Goal: Task Accomplishment & Management: Use online tool/utility

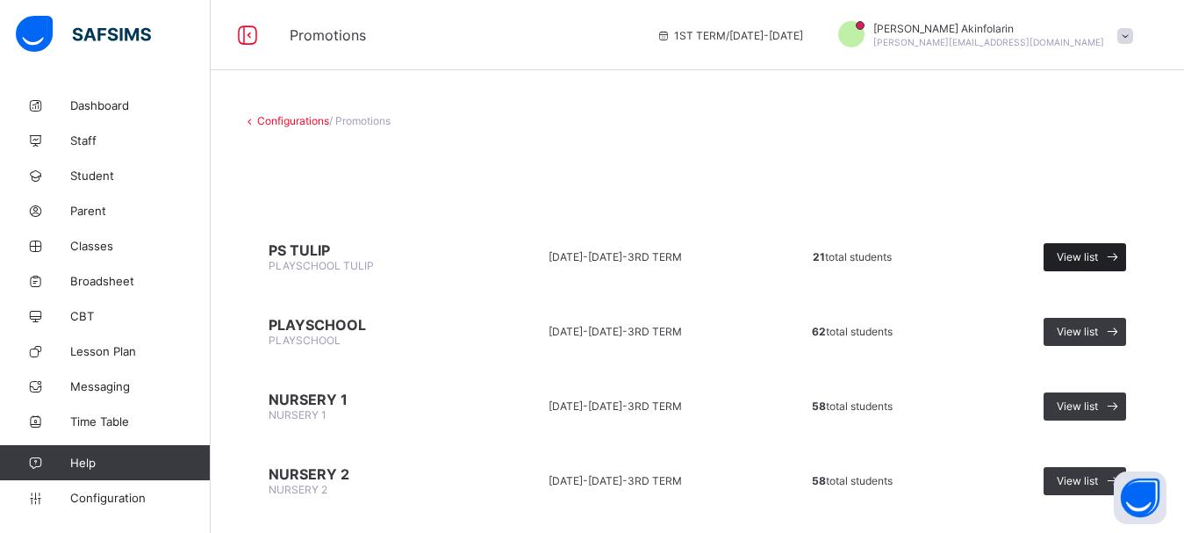
click at [1093, 256] on span "View list" at bounding box center [1076, 256] width 41 height 13
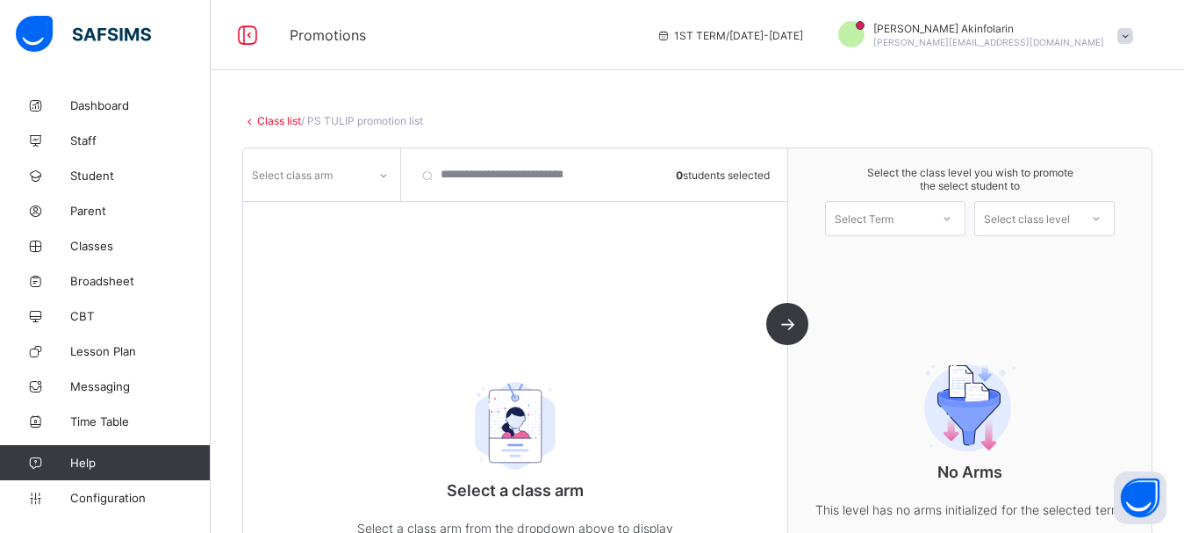
click at [376, 174] on div at bounding box center [383, 175] width 30 height 28
click at [347, 239] on div "TULIP" at bounding box center [321, 238] width 155 height 27
click at [872, 219] on div "Select Term" at bounding box center [863, 218] width 59 height 35
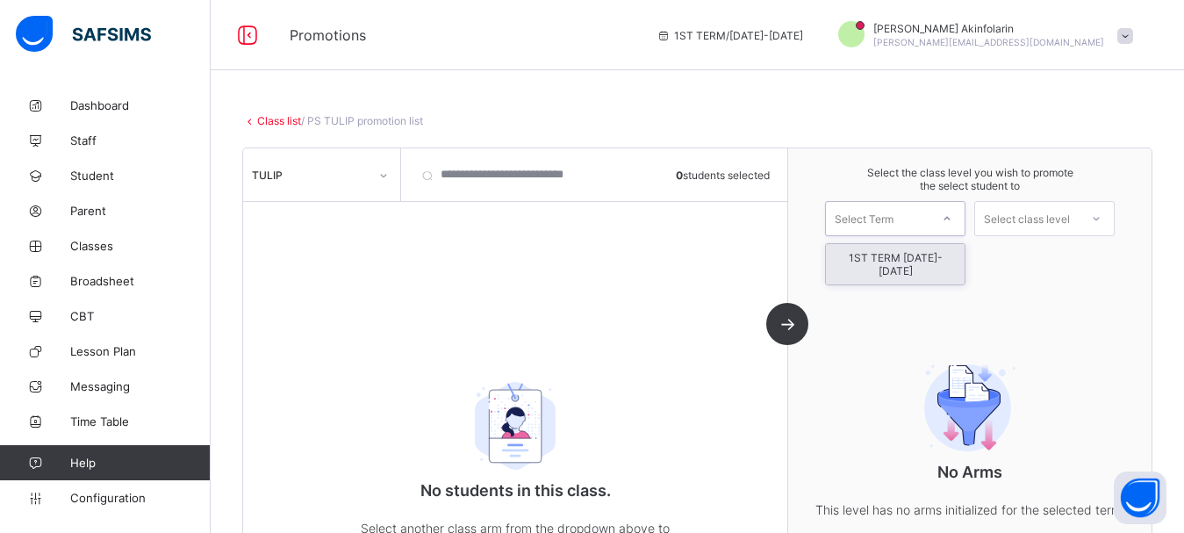
click at [895, 254] on div "1ST TERM [DATE]-[DATE]" at bounding box center [895, 264] width 139 height 40
click at [1017, 217] on div "Select class level" at bounding box center [1027, 218] width 86 height 35
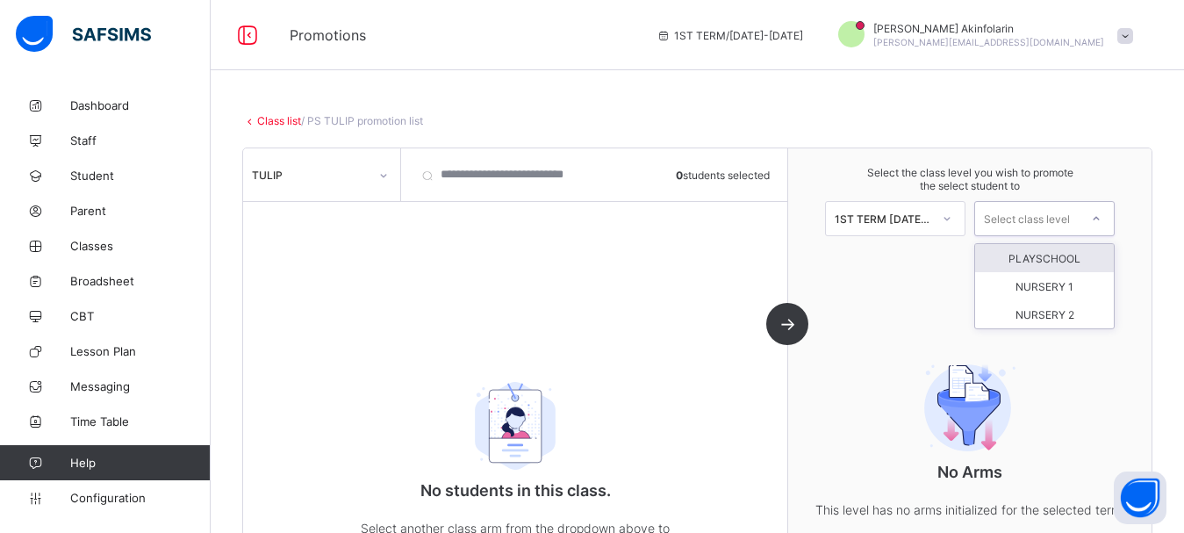
click at [1053, 262] on div "PLAYSCHOOL" at bounding box center [1044, 258] width 139 height 28
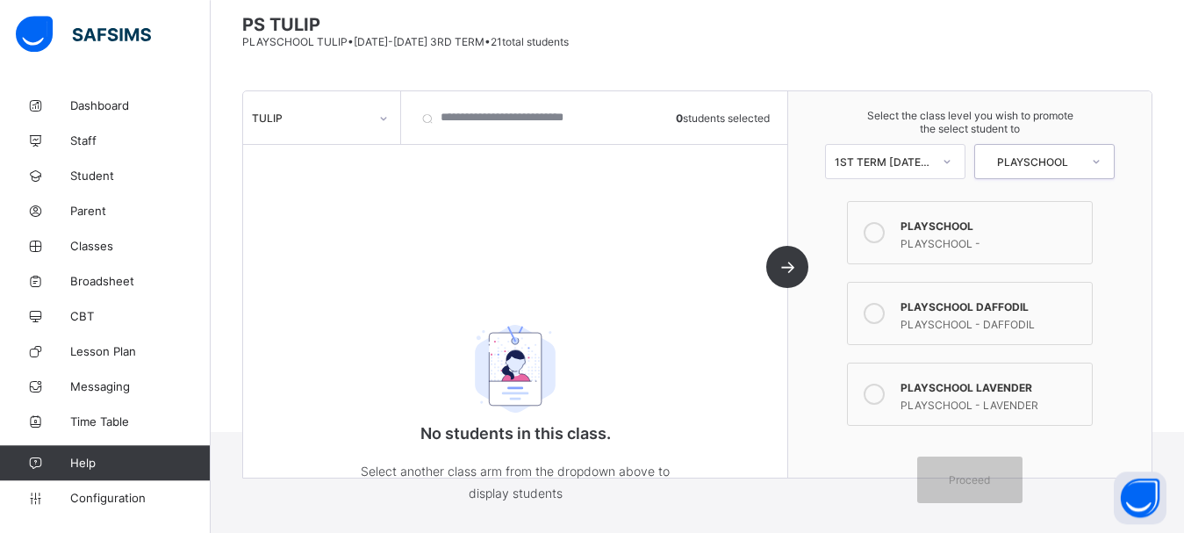
scroll to position [146, 0]
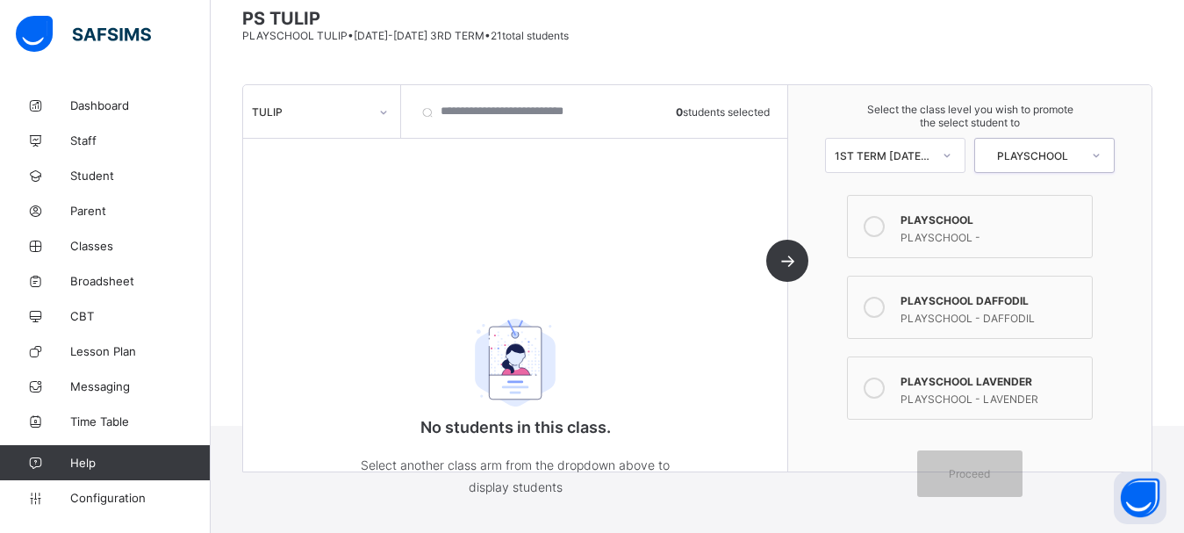
click at [304, 107] on div "TULIP" at bounding box center [310, 111] width 117 height 13
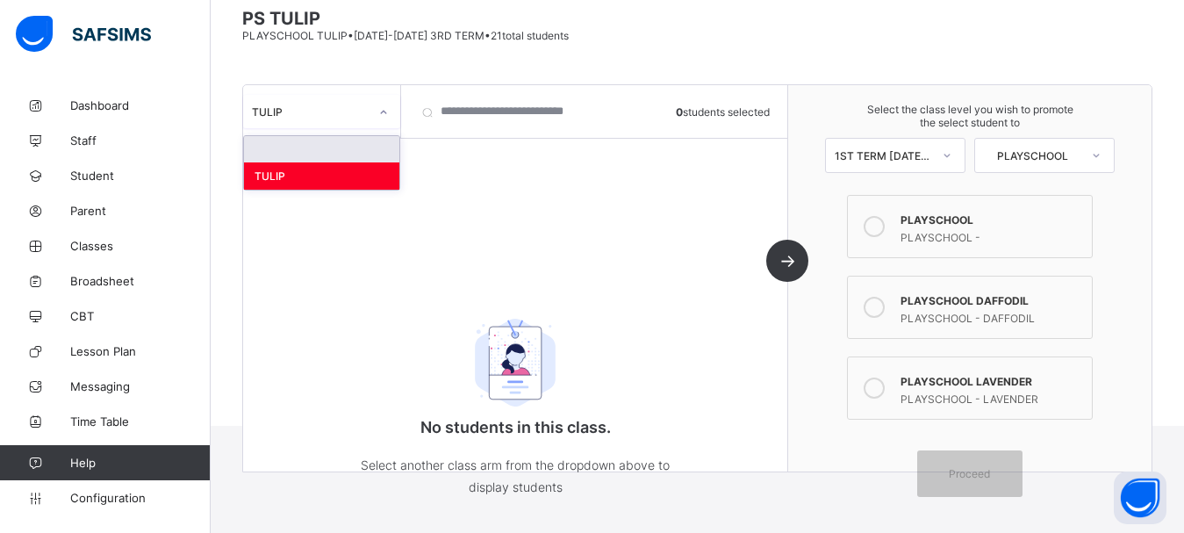
click at [311, 154] on div at bounding box center [321, 149] width 155 height 26
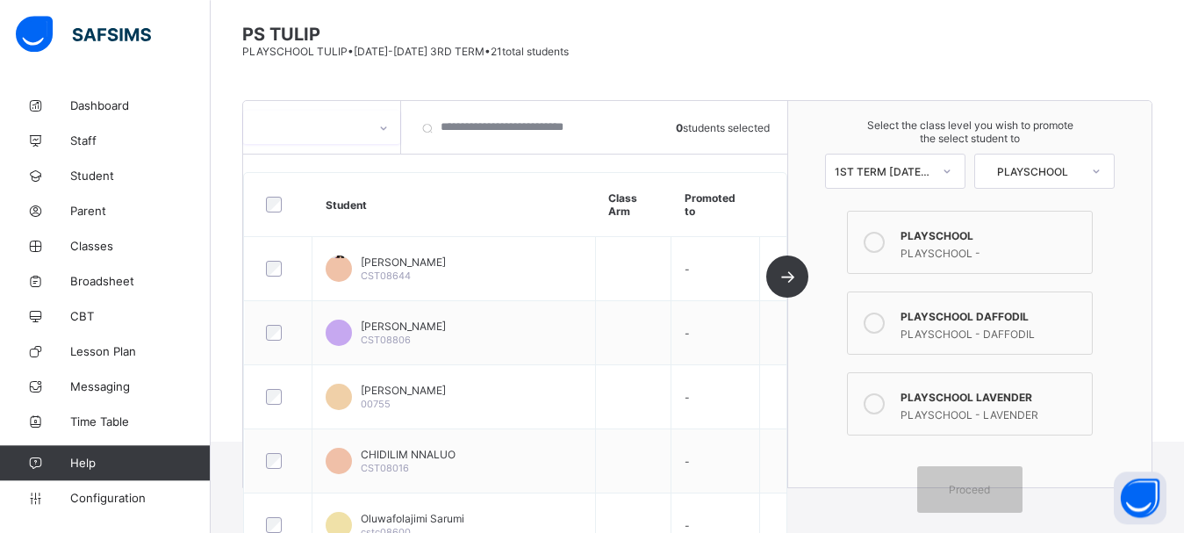
scroll to position [105, 0]
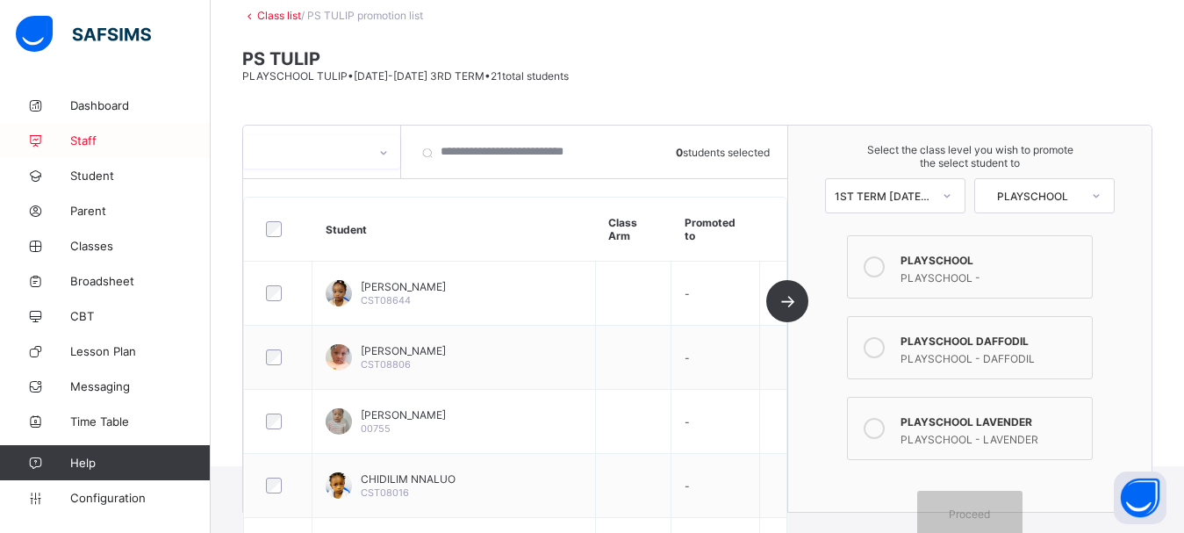
click at [78, 141] on span "Staff" at bounding box center [140, 140] width 140 height 14
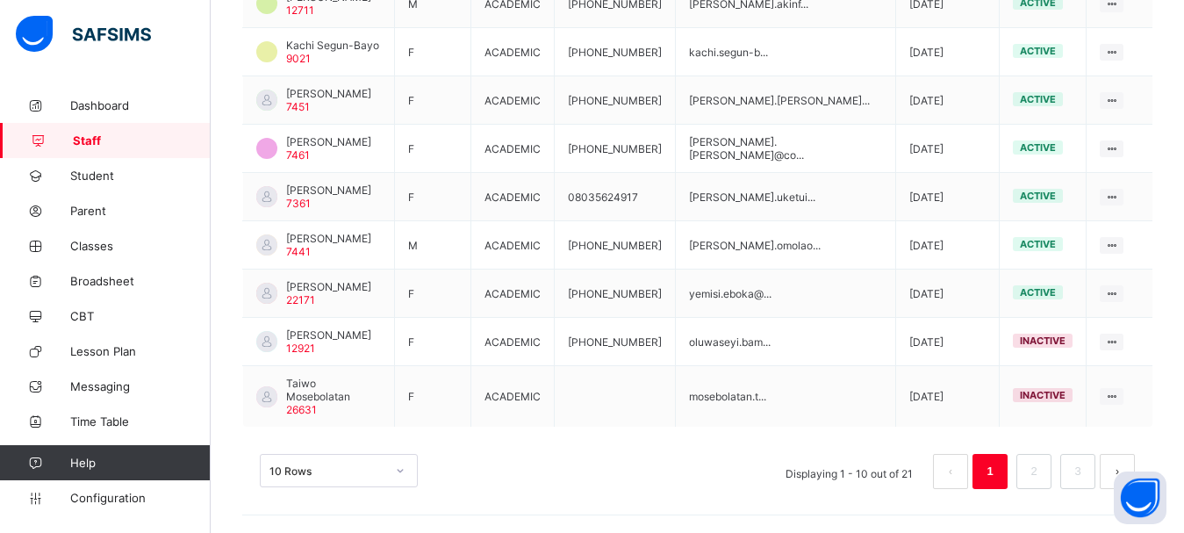
click at [320, 469] on div "10 Rows" at bounding box center [339, 470] width 158 height 33
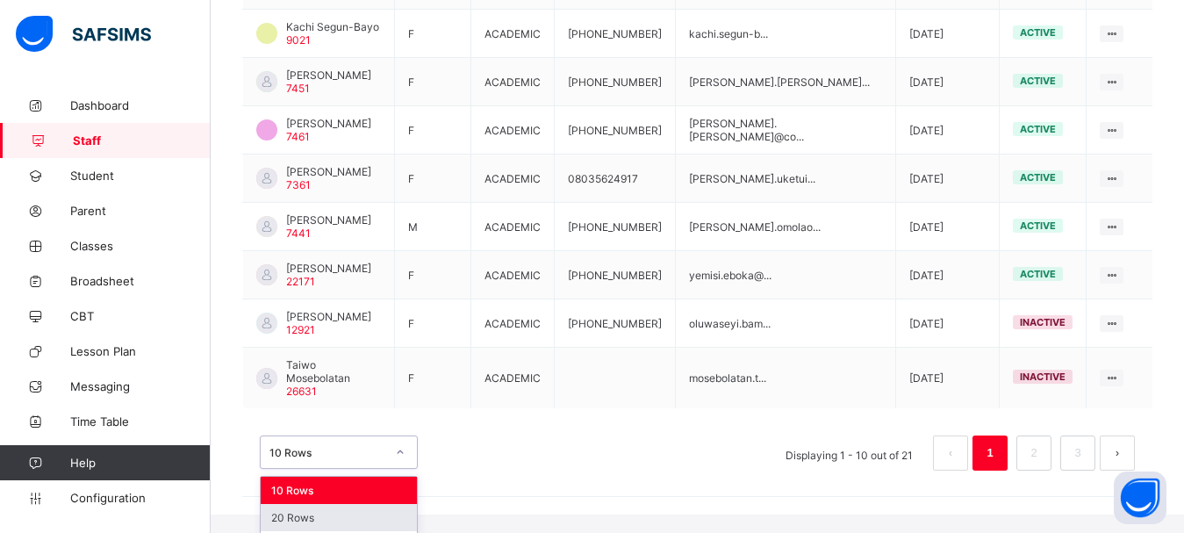
click at [309, 504] on div "20 Rows" at bounding box center [339, 517] width 156 height 27
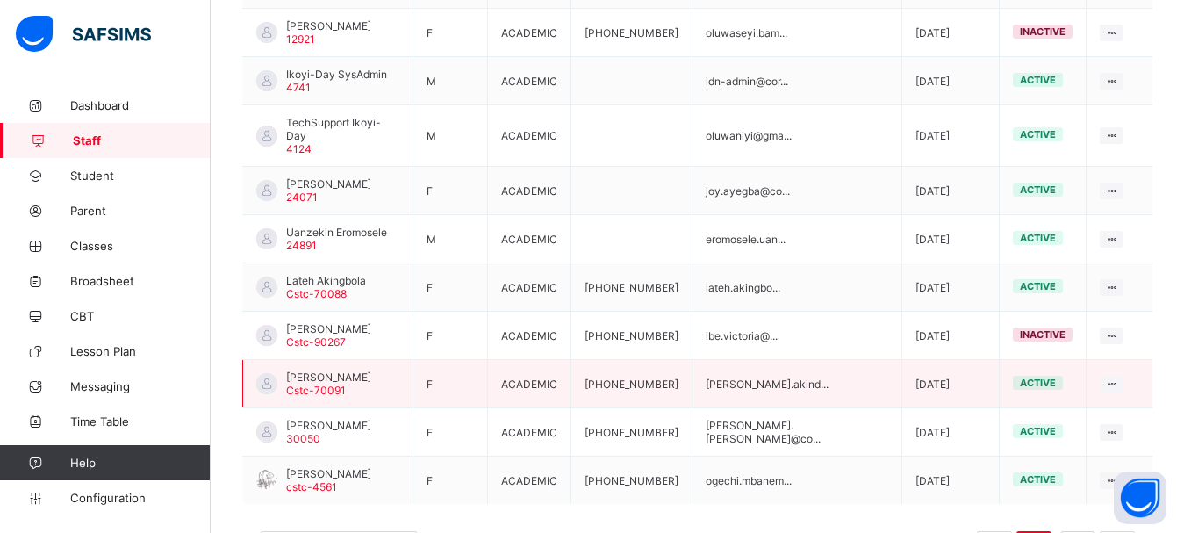
scroll to position [1012, 0]
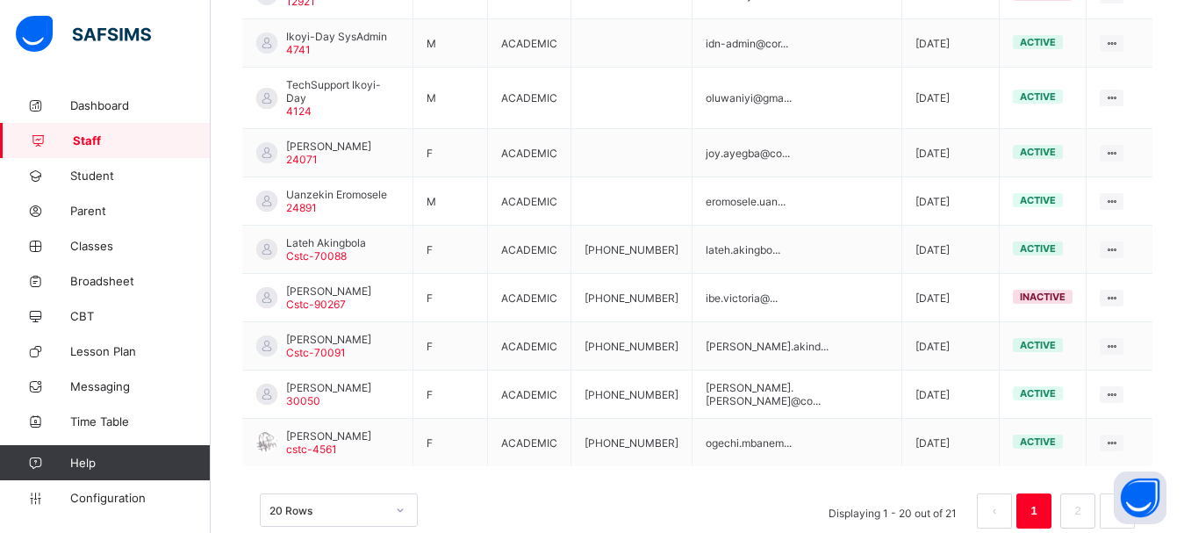
click at [350, 493] on div "20 Rows" at bounding box center [339, 509] width 158 height 33
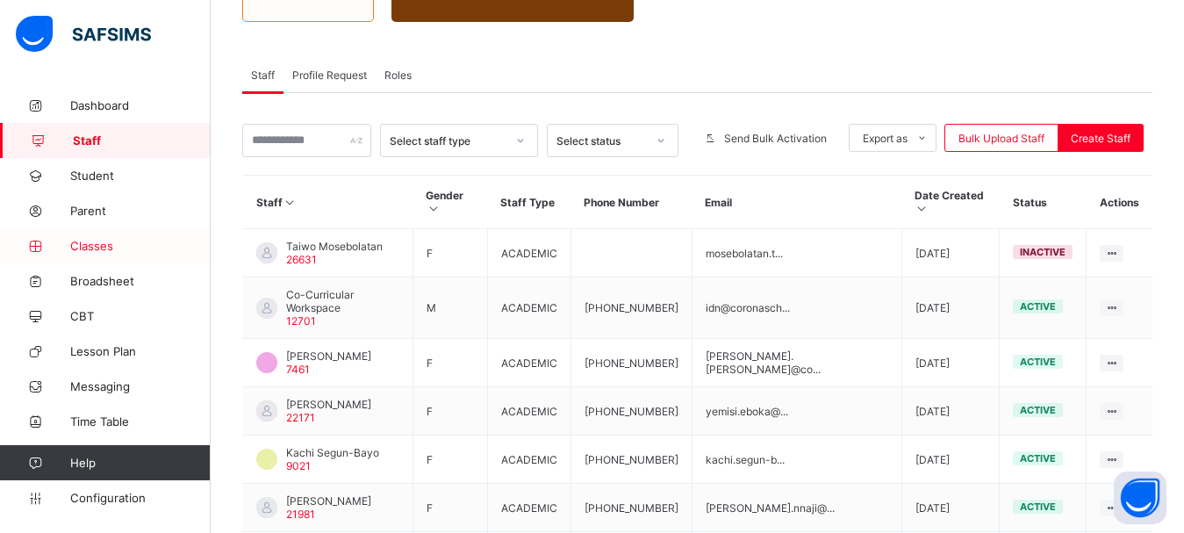
click at [105, 249] on span "Classes" at bounding box center [140, 246] width 140 height 14
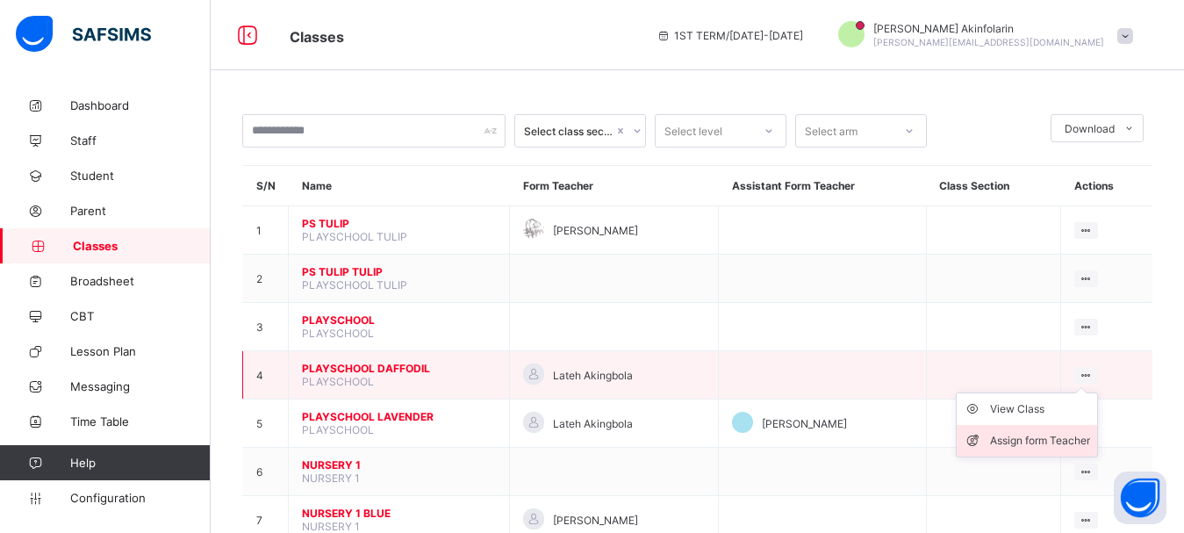
click at [1043, 449] on div "Assign form Teacher" at bounding box center [1040, 441] width 100 height 18
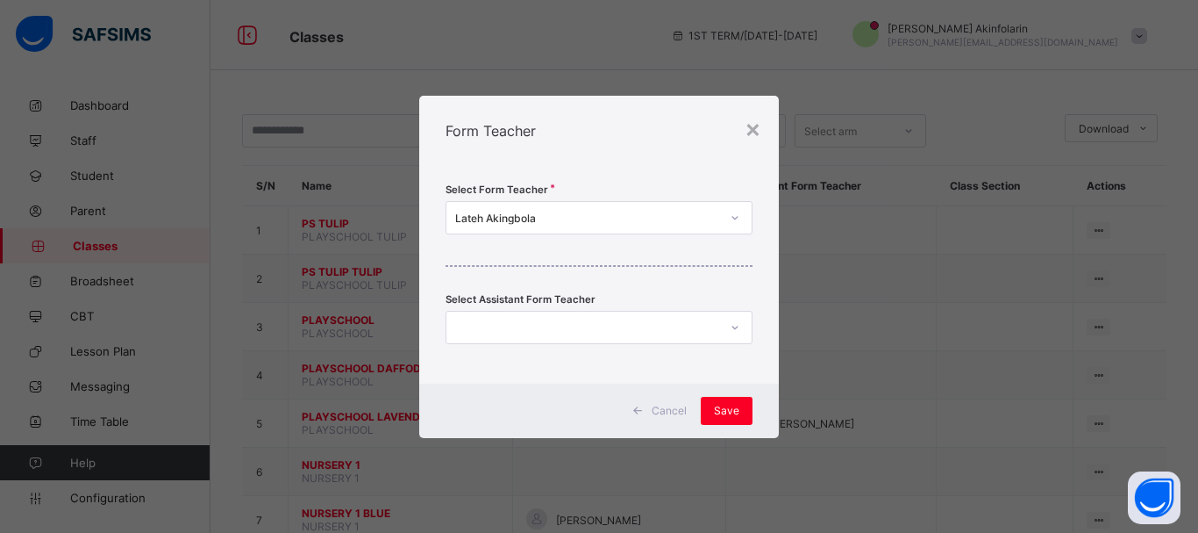
click at [635, 230] on div "Lateh Akingbola" at bounding box center [599, 217] width 307 height 33
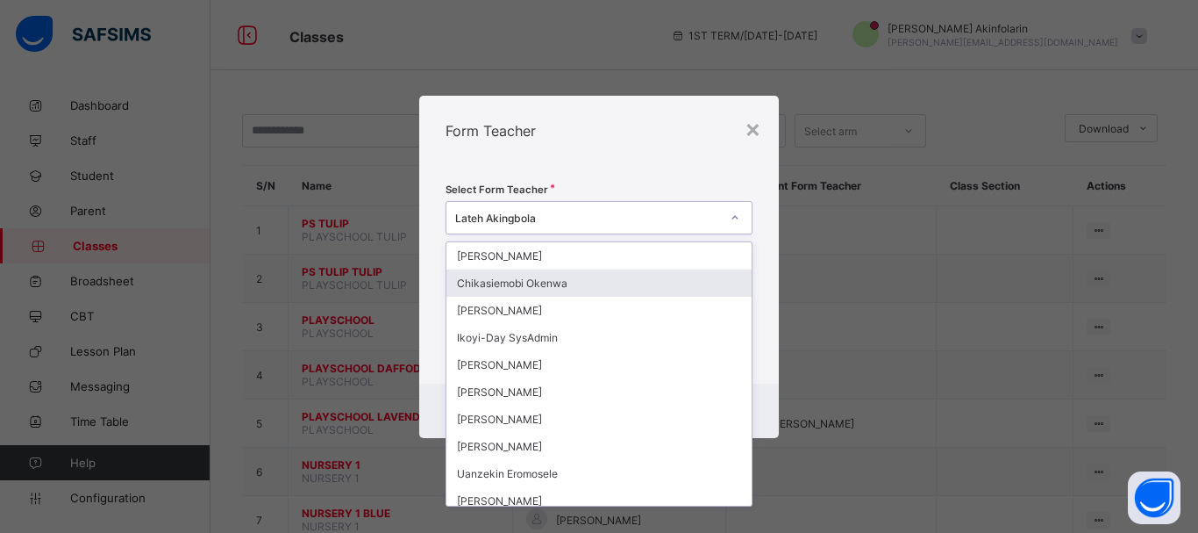
click at [608, 283] on div "Chikasiemobi Okenwa" at bounding box center [599, 282] width 305 height 27
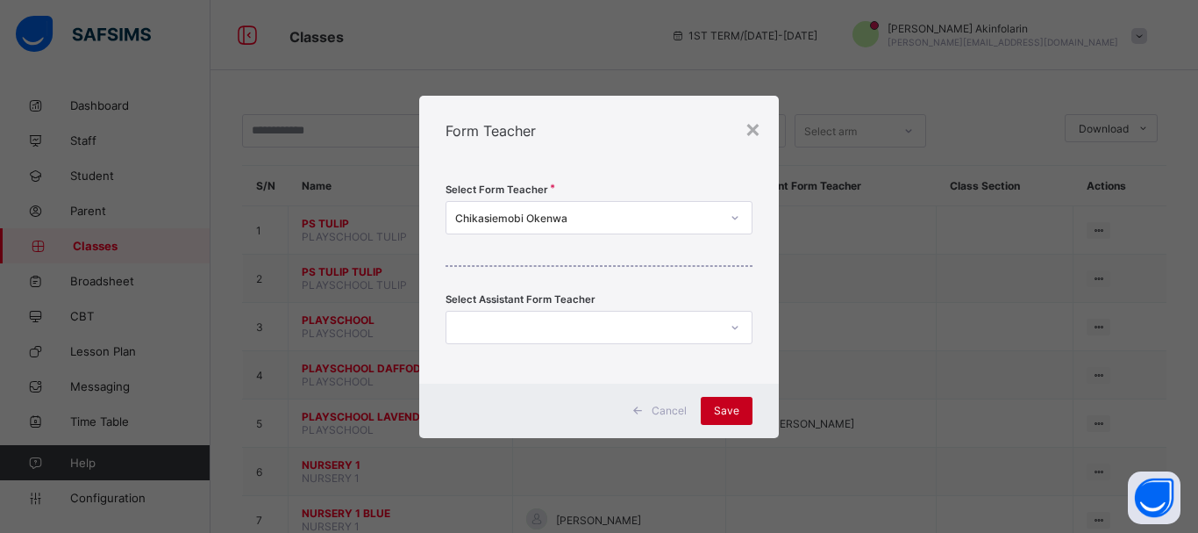
click at [731, 416] on span "Save" at bounding box center [726, 410] width 25 height 13
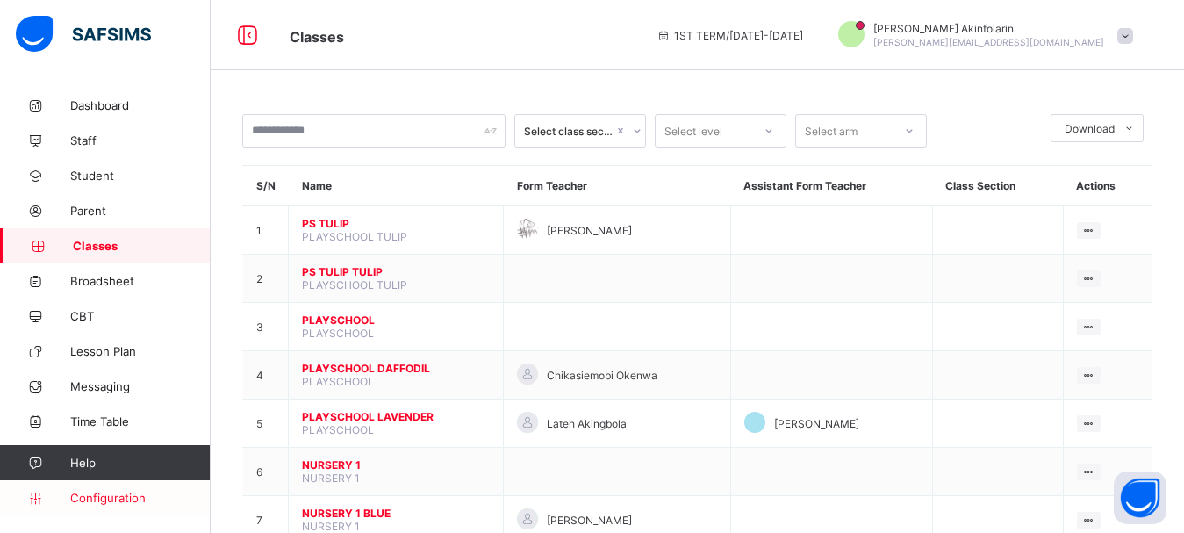
click at [108, 502] on span "Configuration" at bounding box center [140, 497] width 140 height 14
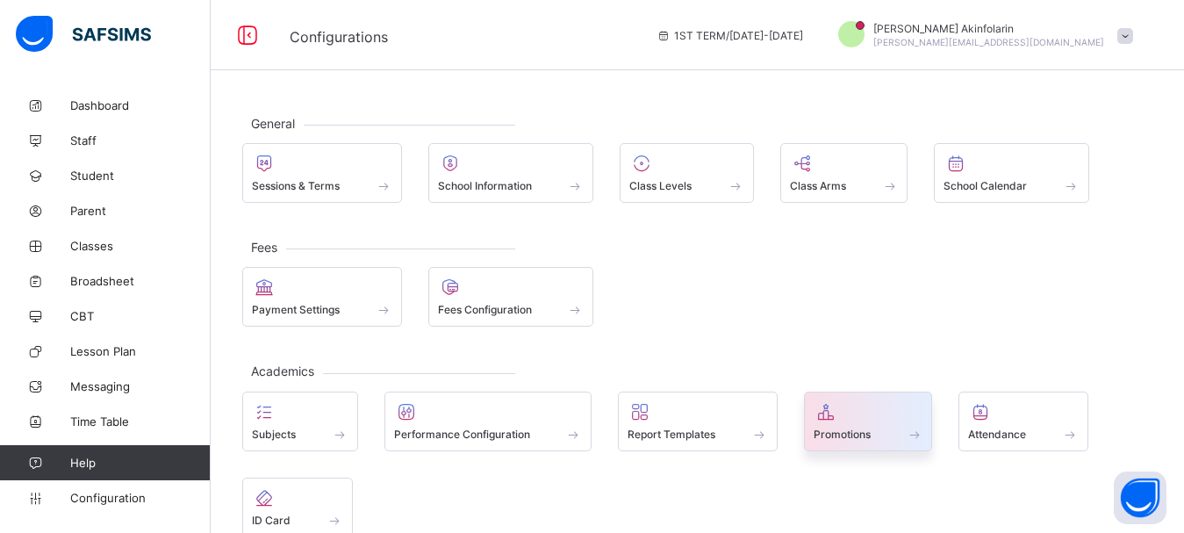
click at [851, 430] on span "Promotions" at bounding box center [841, 433] width 57 height 13
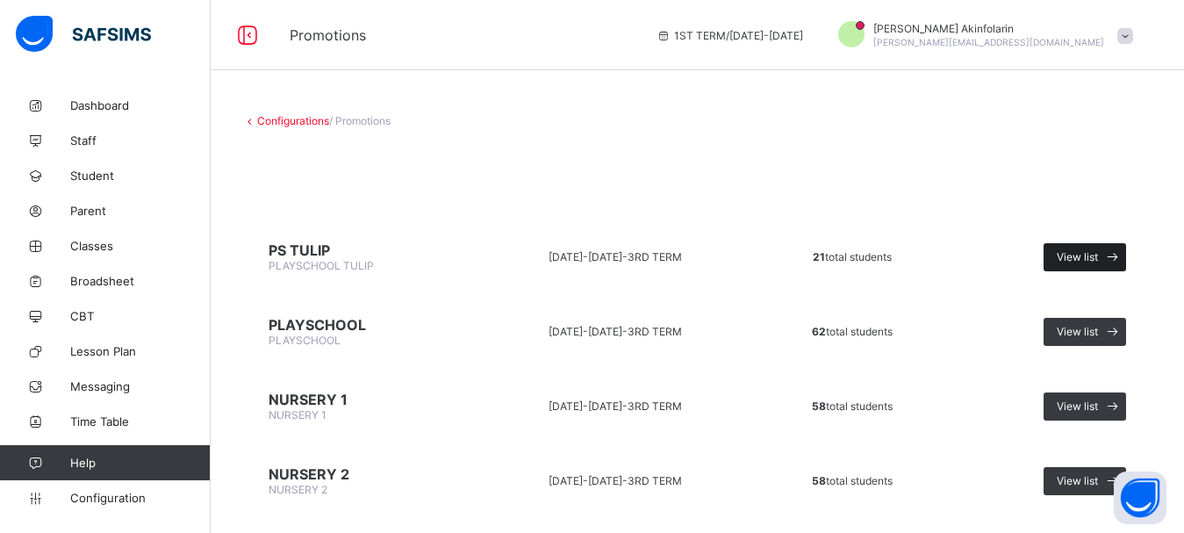
click at [1084, 255] on span "View list" at bounding box center [1076, 256] width 41 height 13
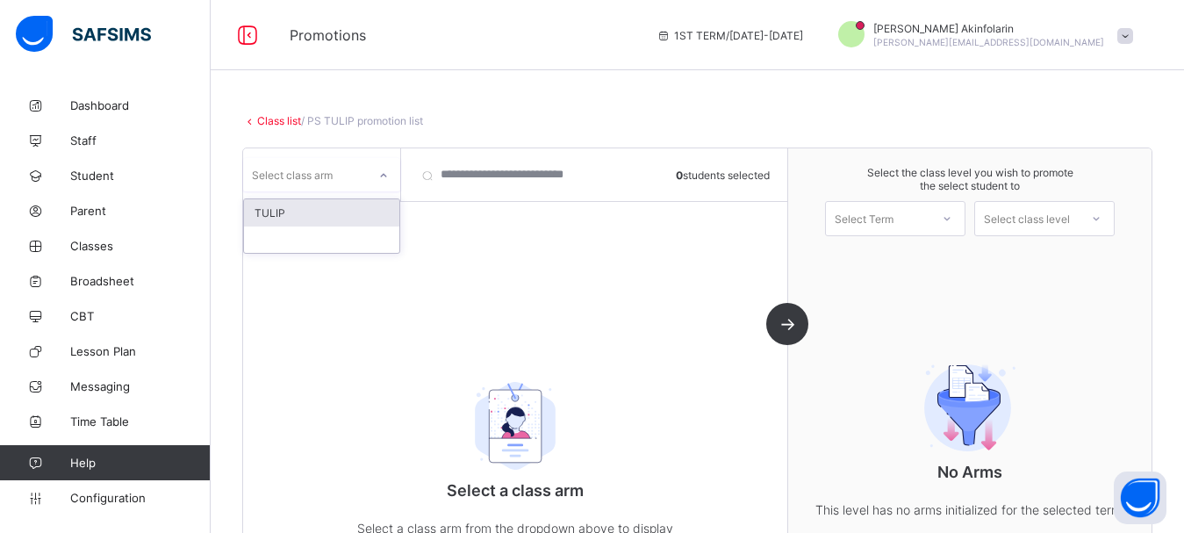
click at [380, 186] on div at bounding box center [383, 175] width 30 height 28
click at [361, 210] on div "TULIP" at bounding box center [321, 212] width 155 height 27
click at [355, 171] on div "TULIP" at bounding box center [310, 174] width 117 height 13
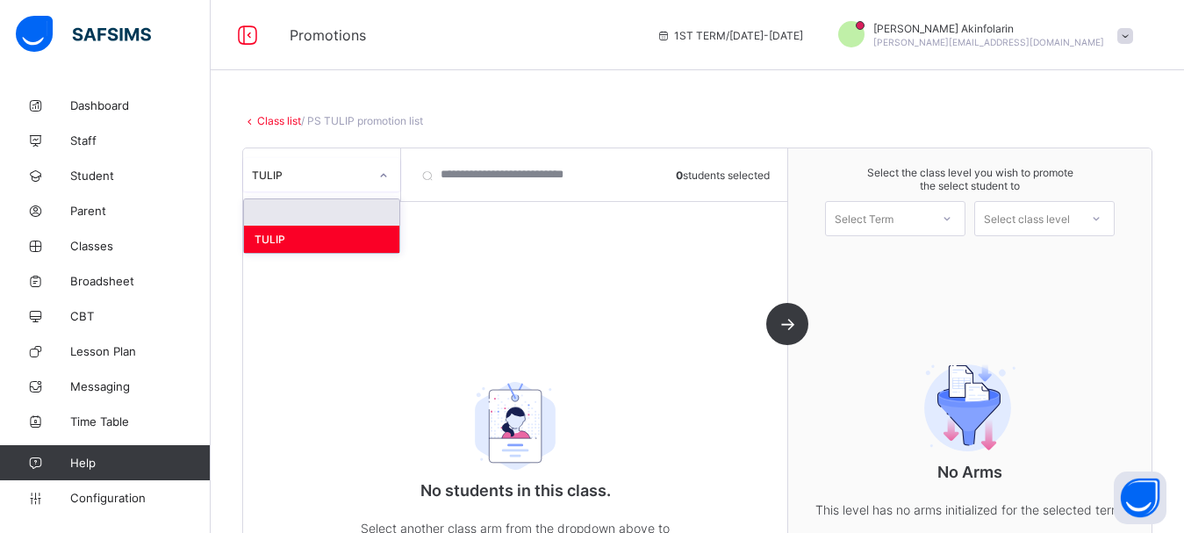
click at [342, 204] on div at bounding box center [321, 212] width 155 height 26
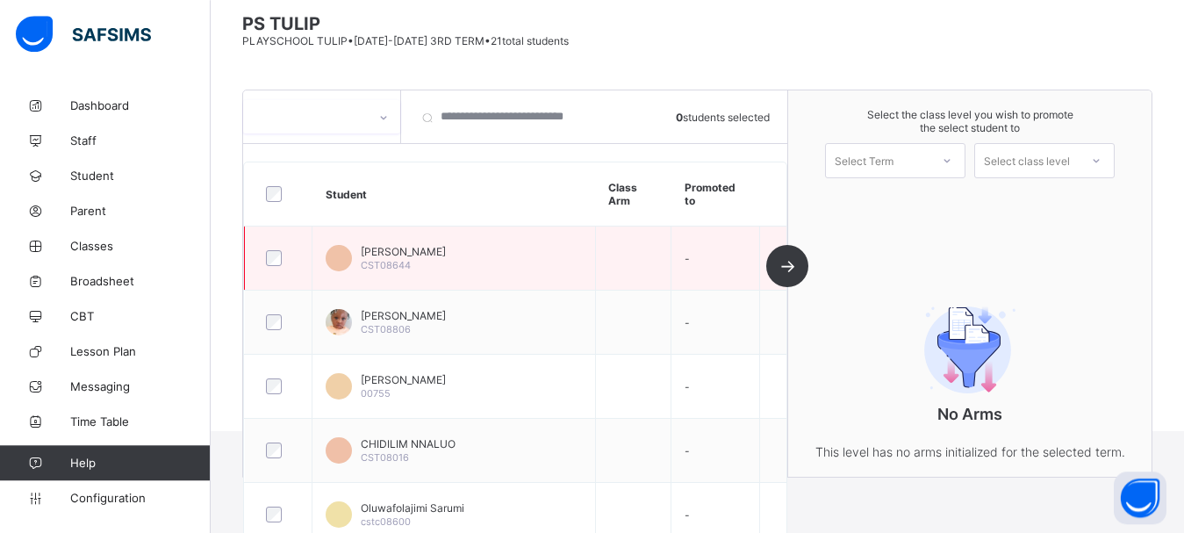
scroll to position [179, 0]
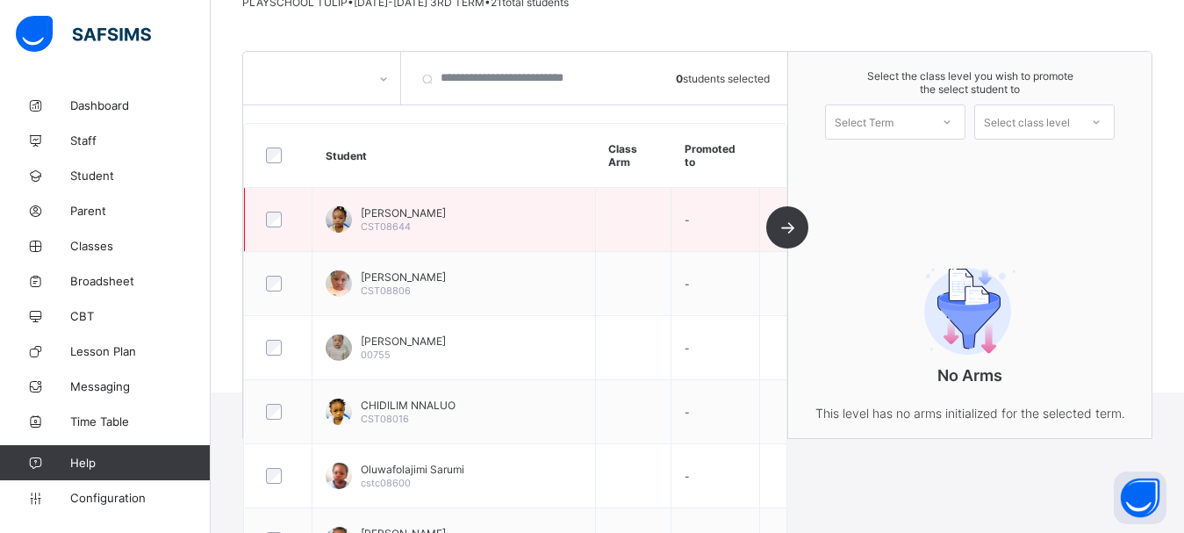
click at [273, 229] on div at bounding box center [278, 219] width 40 height 37
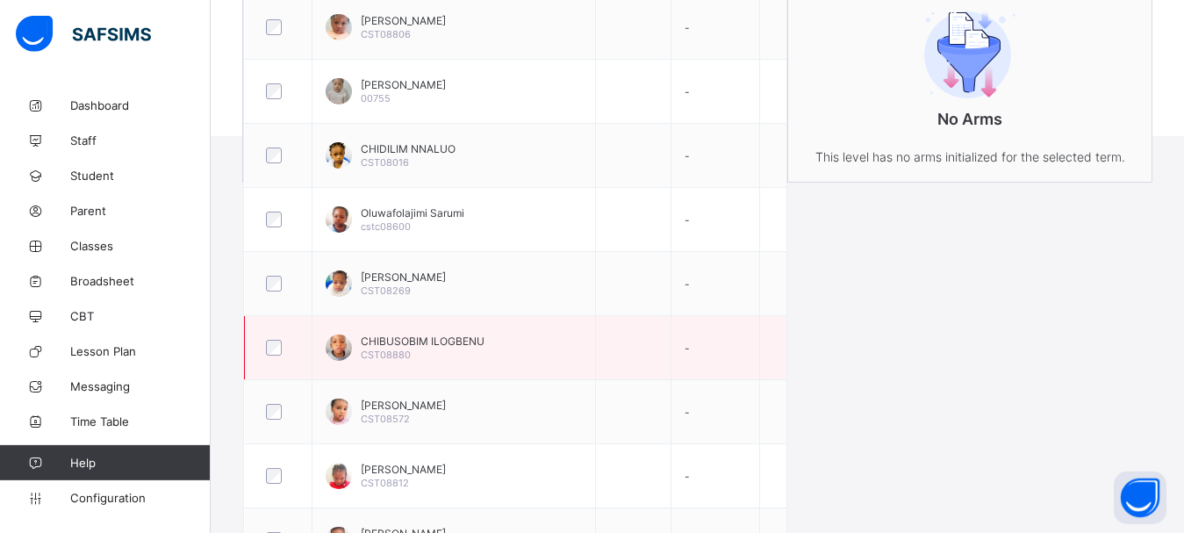
scroll to position [447, 0]
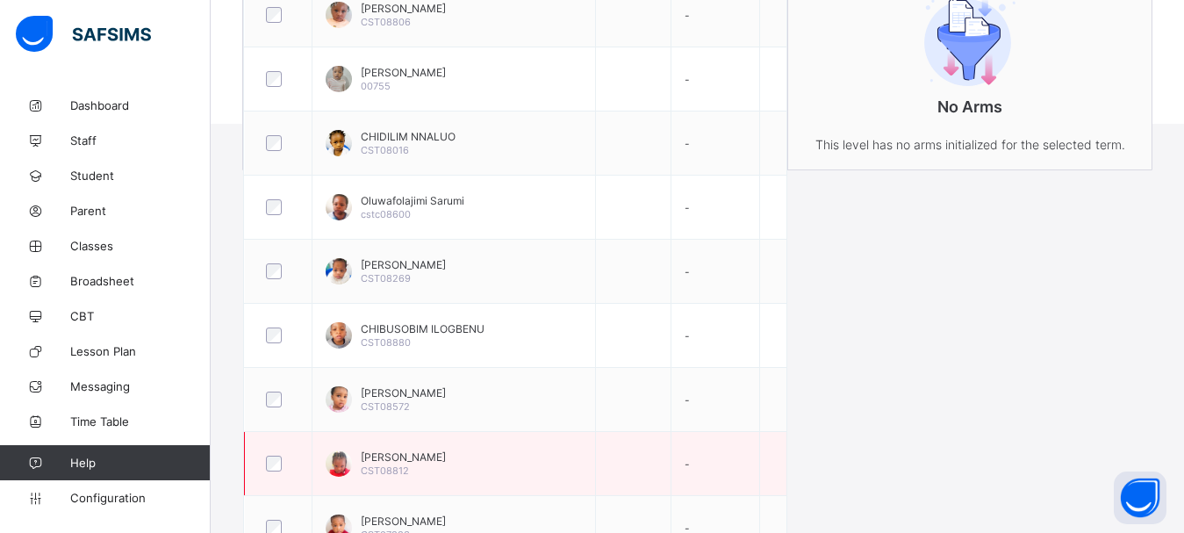
click at [269, 471] on div at bounding box center [278, 463] width 40 height 37
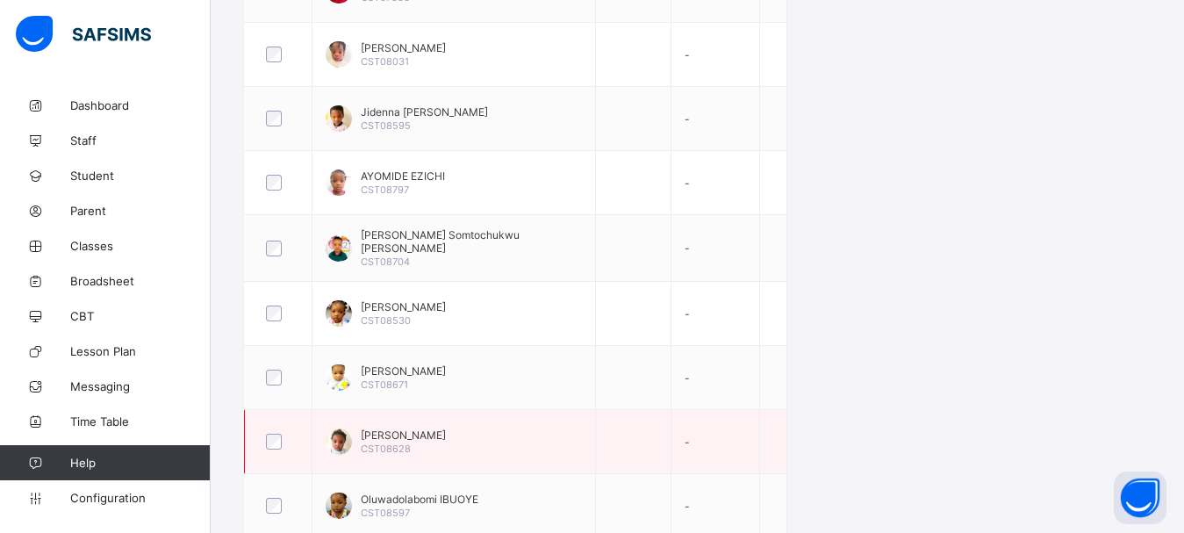
scroll to position [1074, 0]
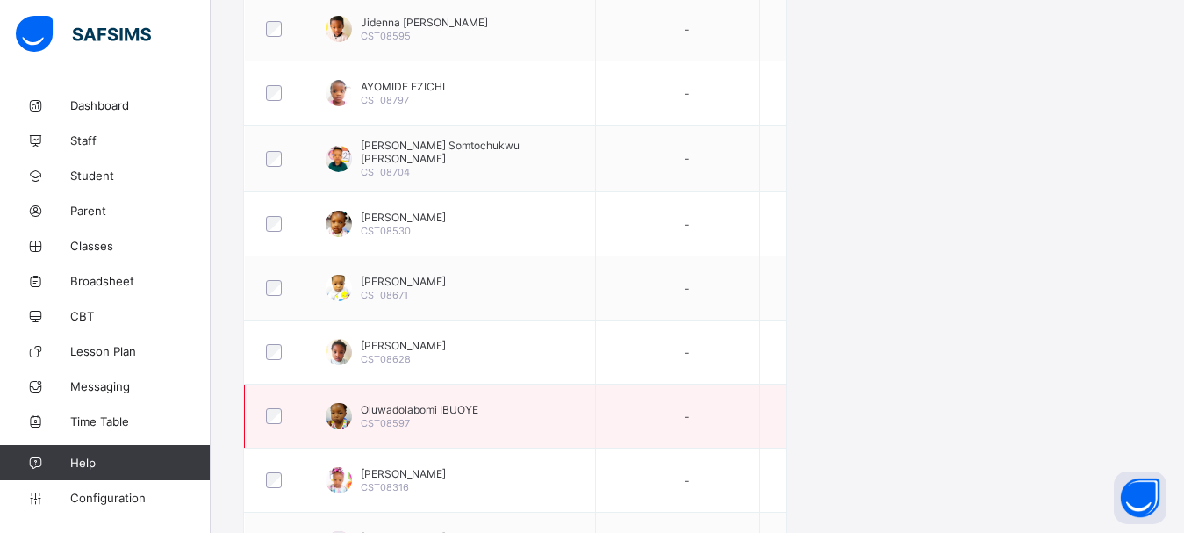
click at [275, 426] on div at bounding box center [278, 415] width 40 height 37
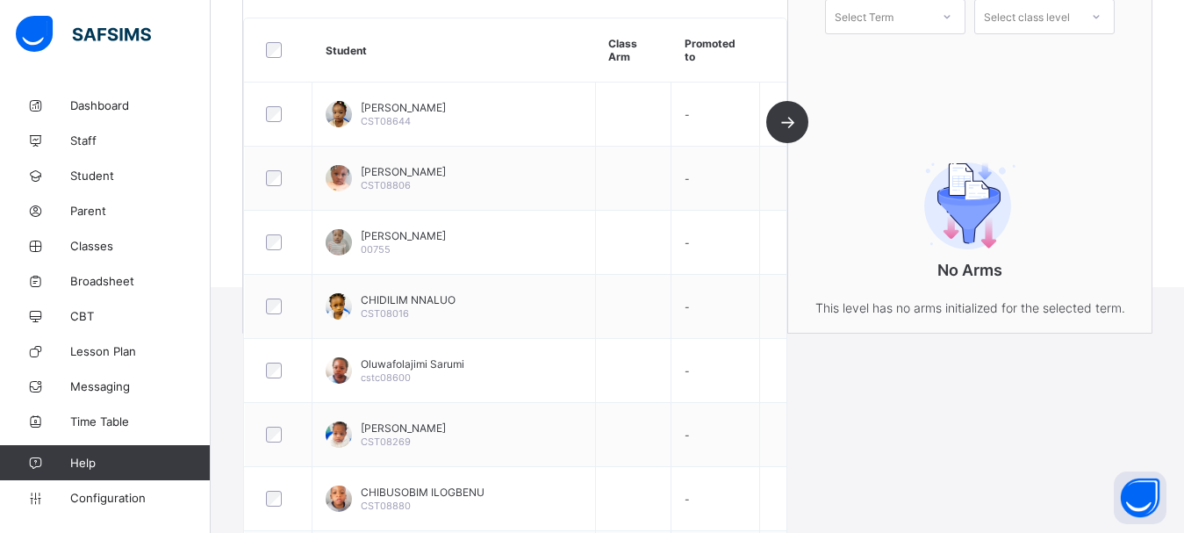
scroll to position [16, 0]
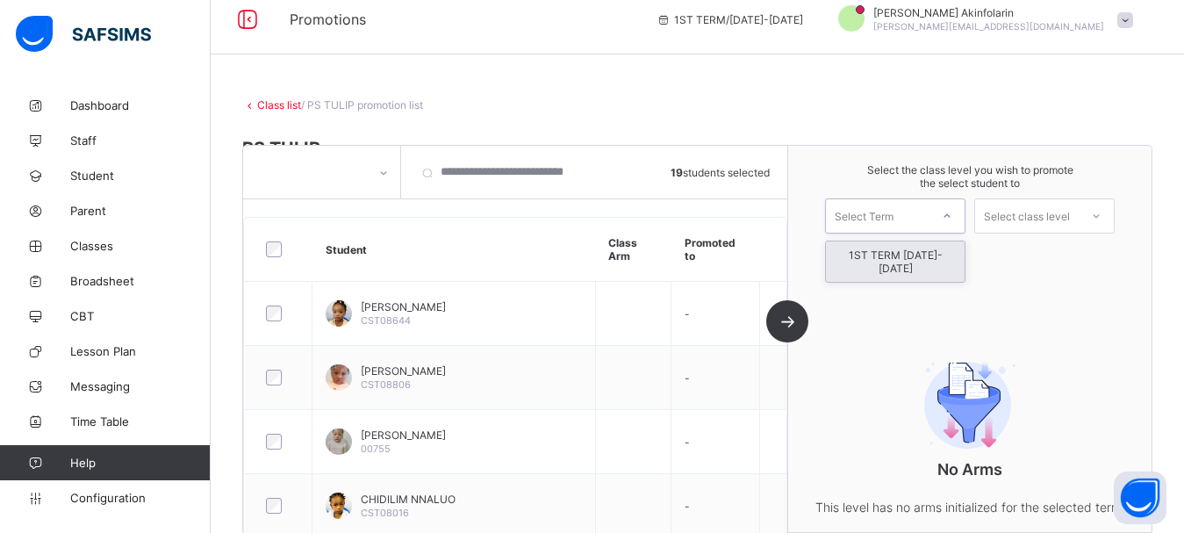
click at [936, 203] on div "Select Term" at bounding box center [895, 215] width 140 height 35
click at [932, 262] on div "1ST TERM [DATE]-[DATE]" at bounding box center [895, 261] width 139 height 40
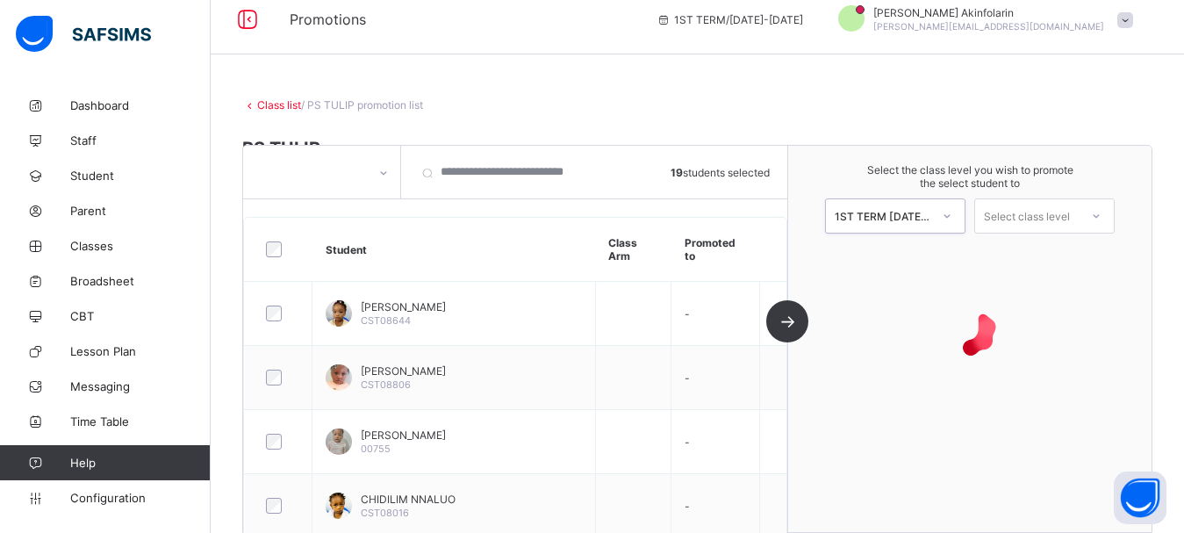
click at [1050, 208] on div "Select class level" at bounding box center [1027, 215] width 86 height 35
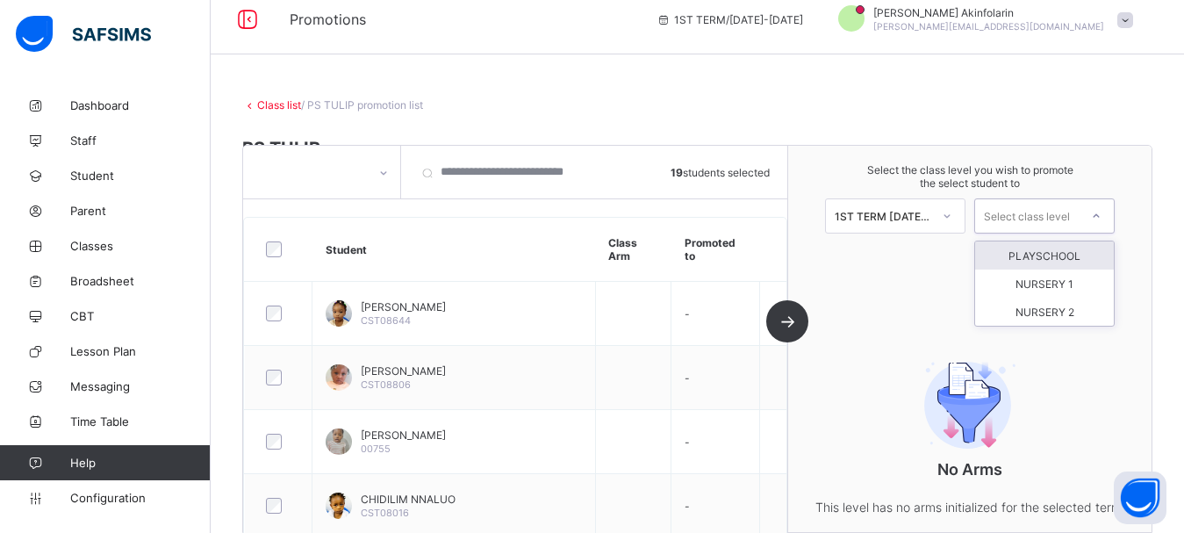
click at [1050, 261] on div "PLAYSCHOOL" at bounding box center [1044, 255] width 139 height 28
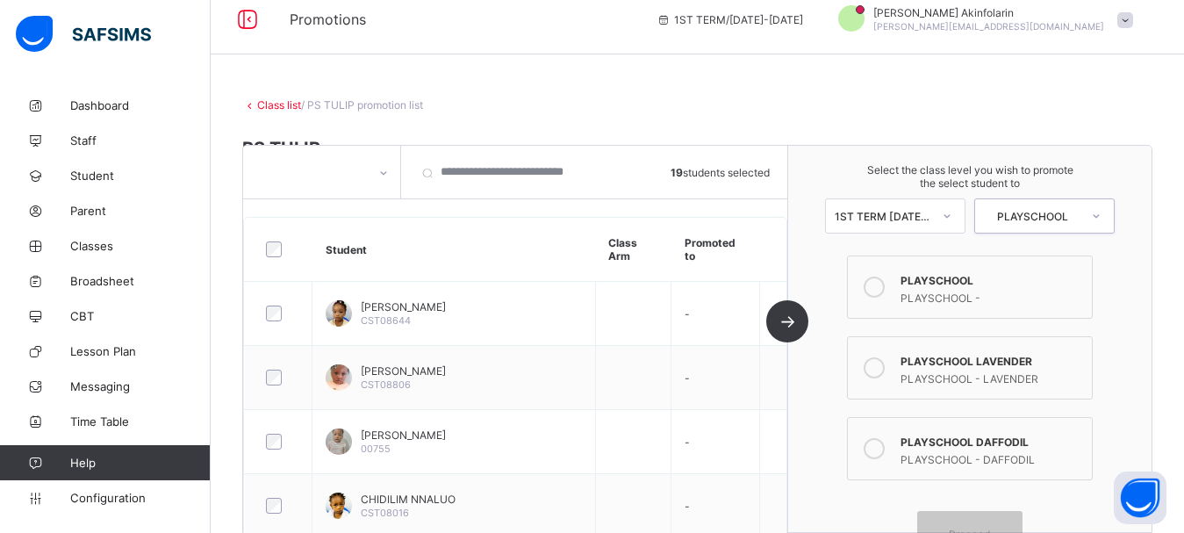
click at [1019, 361] on div "PLAYSCHOOL LAVENDER" at bounding box center [991, 359] width 182 height 18
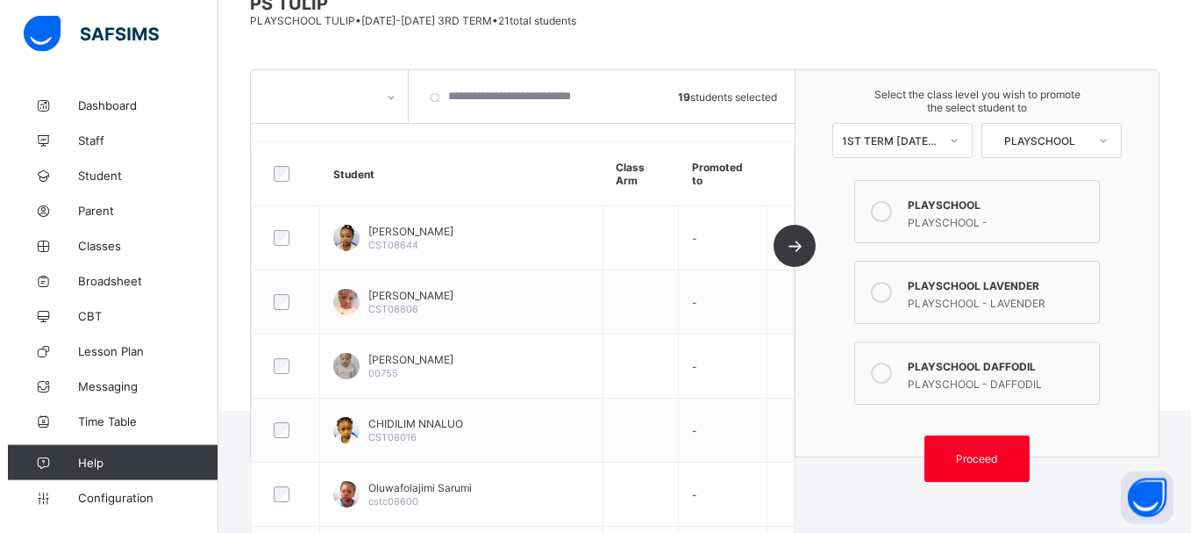
scroll to position [195, 0]
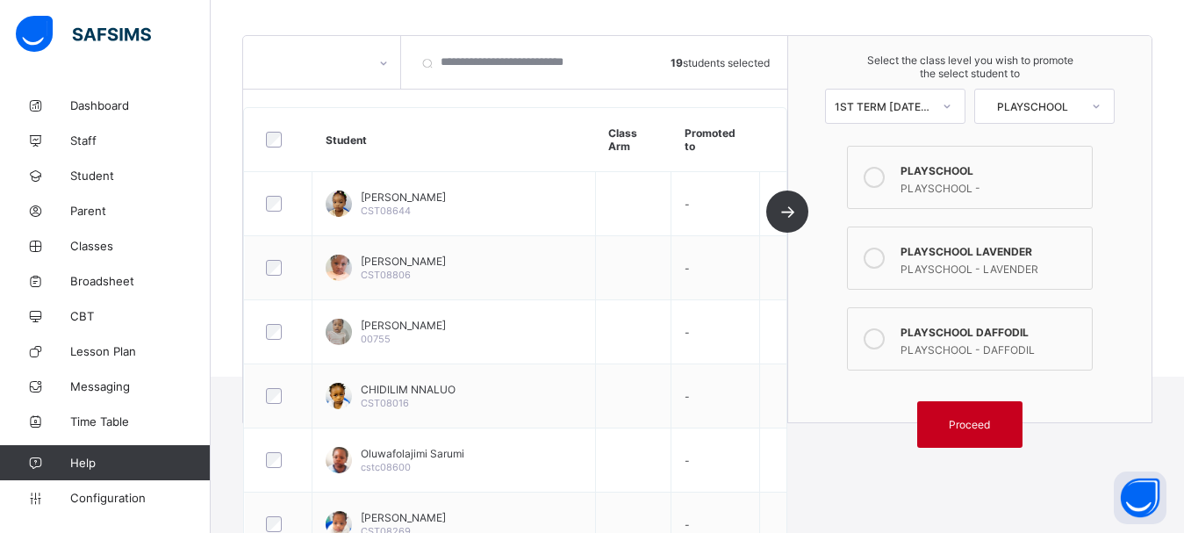
click at [975, 426] on span "Proceed" at bounding box center [968, 424] width 41 height 13
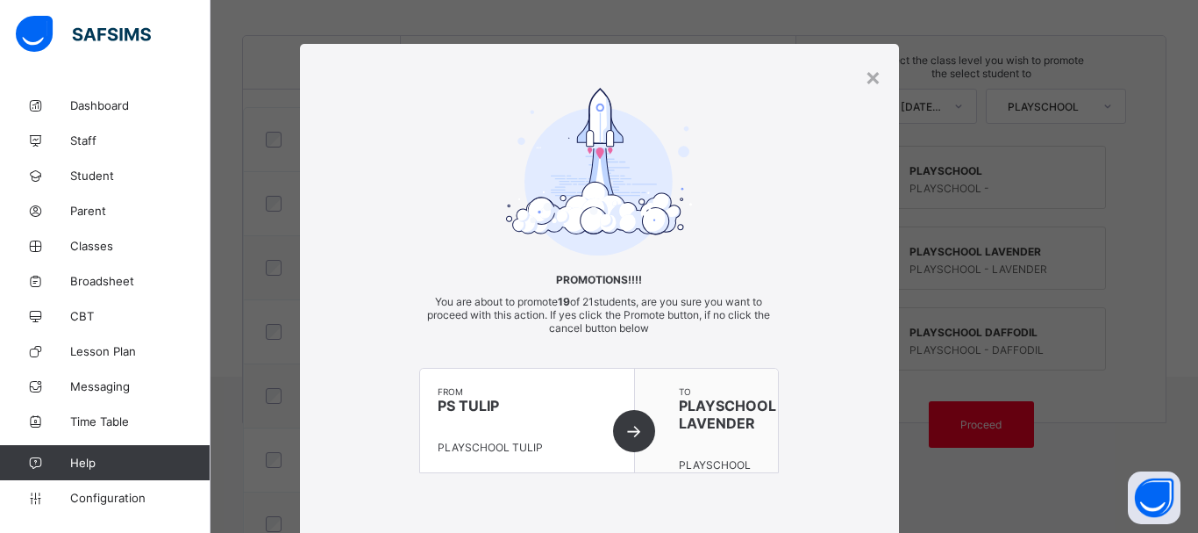
scroll to position [126, 0]
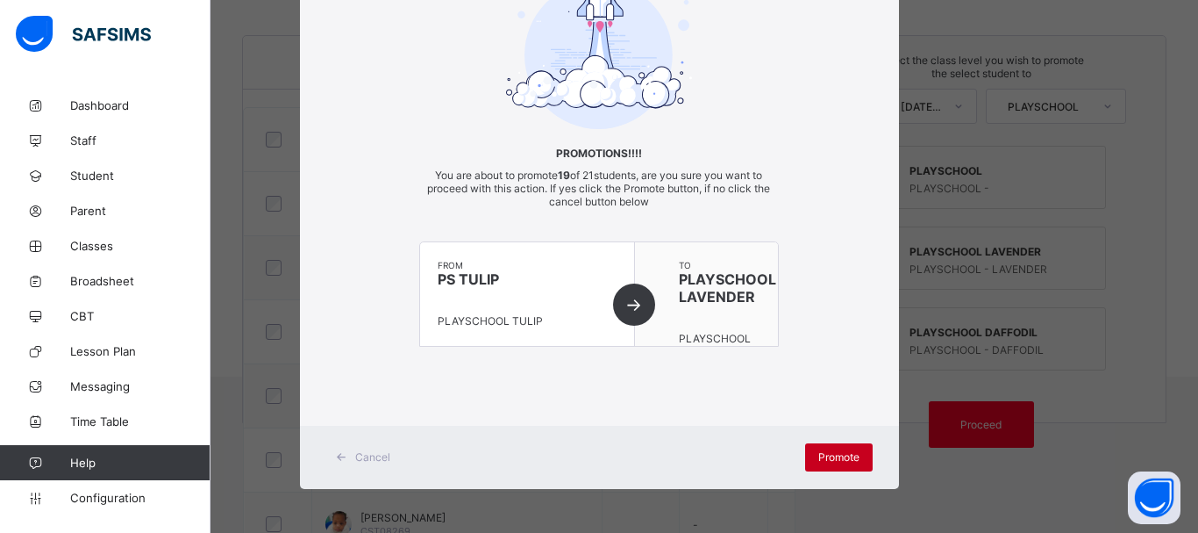
click at [819, 451] on span "Promote" at bounding box center [839, 456] width 41 height 13
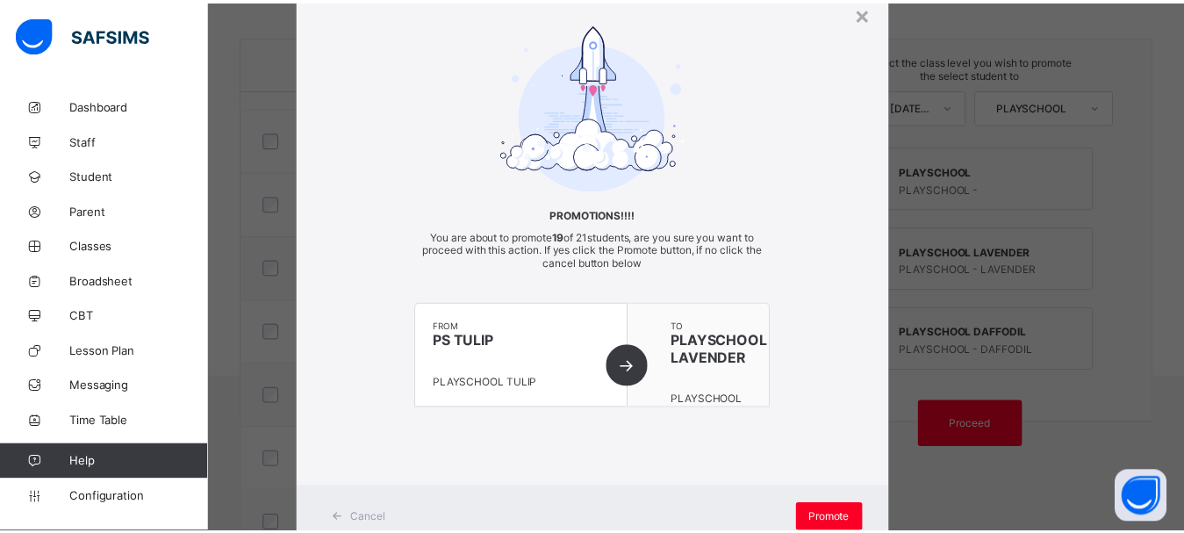
scroll to position [110, 0]
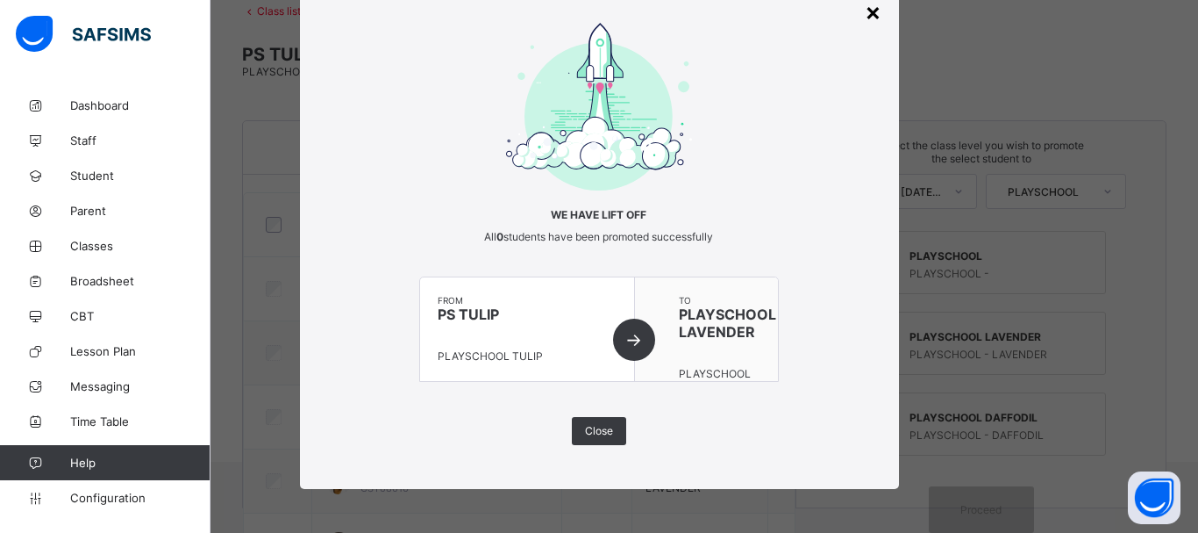
click at [865, 16] on div "×" at bounding box center [873, 11] width 17 height 30
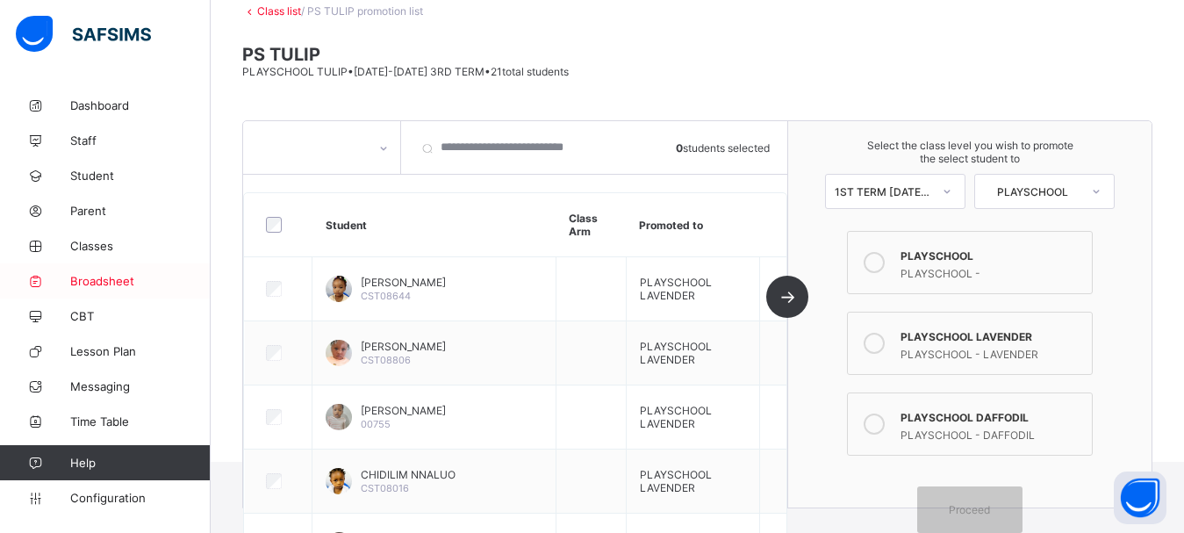
click at [84, 278] on span "Broadsheet" at bounding box center [140, 281] width 140 height 14
